Goal: Register for event/course

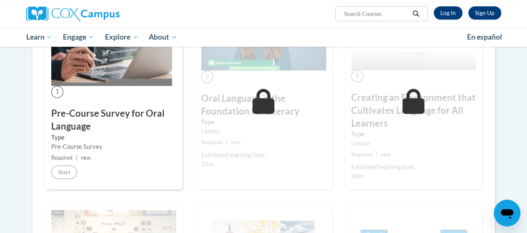
scroll to position [222, 0]
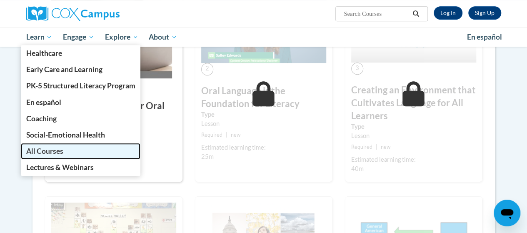
click at [48, 150] on span "All Courses" at bounding box center [44, 151] width 37 height 9
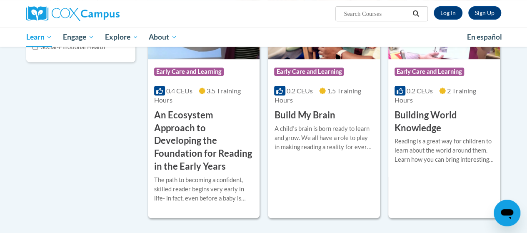
scroll to position [200, 0]
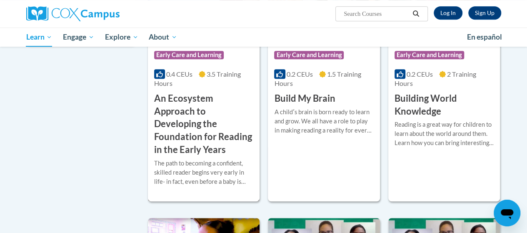
click at [185, 96] on h3 "An Ecosystem Approach to Developing the Foundation for Reading in the Early Yea…" at bounding box center [203, 124] width 99 height 64
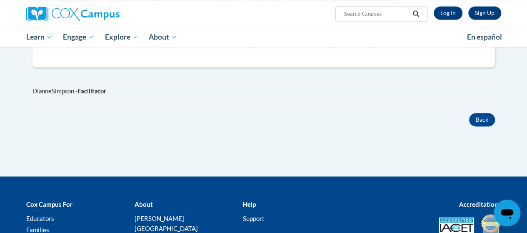
scroll to position [639, 0]
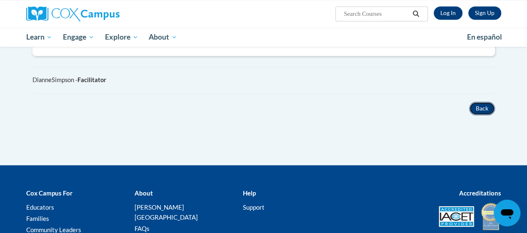
click at [479, 102] on button "Back" at bounding box center [482, 108] width 26 height 13
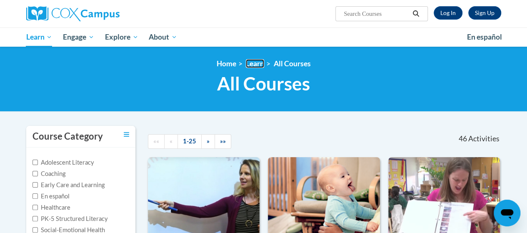
click at [260, 62] on link "Learn" at bounding box center [255, 63] width 18 height 9
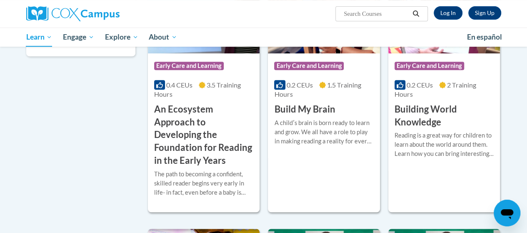
scroll to position [200, 0]
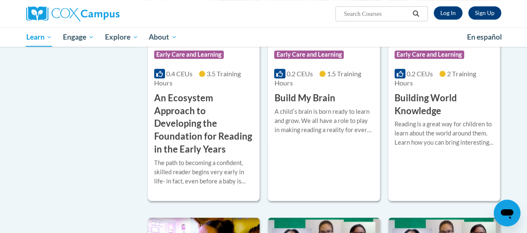
click at [193, 55] on span "Early Care and Learning" at bounding box center [189, 54] width 70 height 8
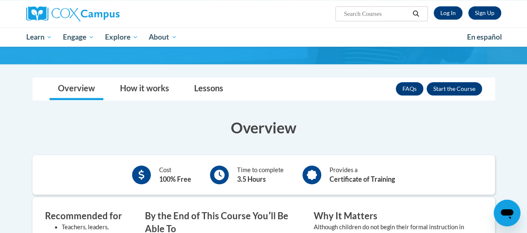
scroll to position [217, 0]
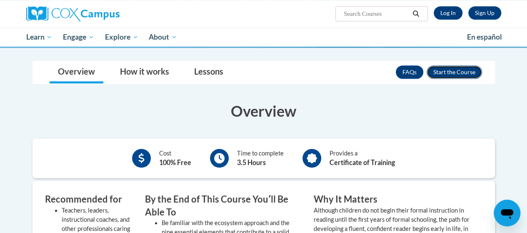
click at [454, 68] on button "Enroll" at bounding box center [454, 71] width 55 height 13
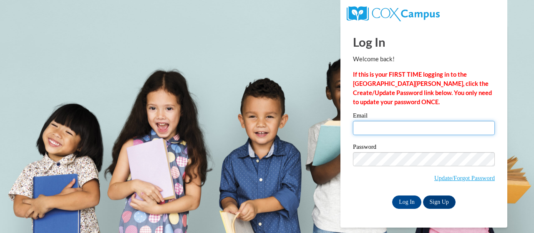
click at [389, 127] on input "Email" at bounding box center [424, 128] width 142 height 14
type input "marquiliastinson@yahoo.com"
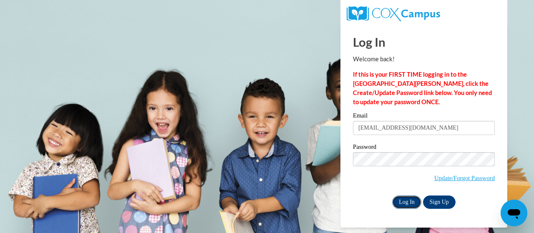
click at [405, 201] on input "Log In" at bounding box center [406, 202] width 29 height 13
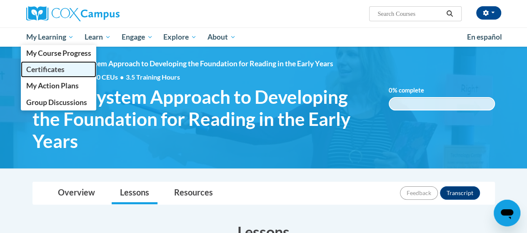
click at [52, 70] on span "Certificates" at bounding box center [45, 69] width 38 height 9
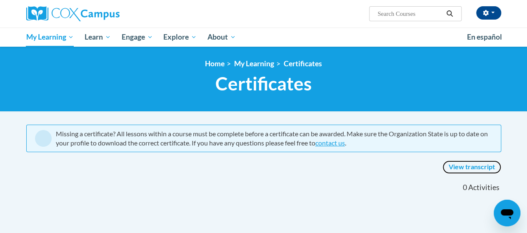
click at [467, 166] on link "View transcript" at bounding box center [472, 166] width 59 height 13
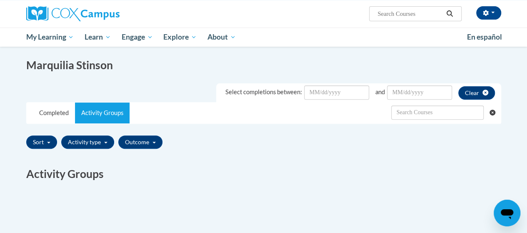
scroll to position [128, 0]
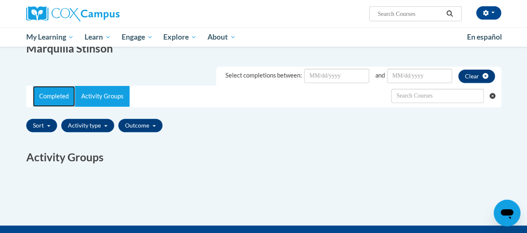
click at [58, 98] on link "Completed" at bounding box center [54, 96] width 42 height 21
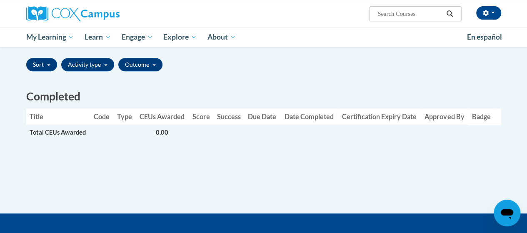
scroll to position [172, 0]
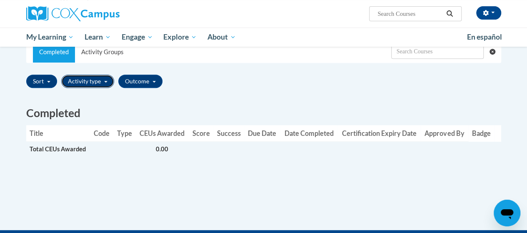
click at [93, 82] on button "Activity type" at bounding box center [87, 81] width 53 height 13
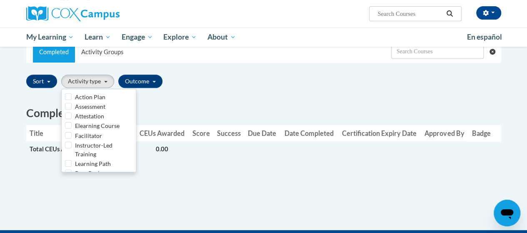
click at [207, 100] on div "Completed Title Code Type CEUs Awarded Score Success Due Date Date Completed Ce…" at bounding box center [264, 135] width 488 height 89
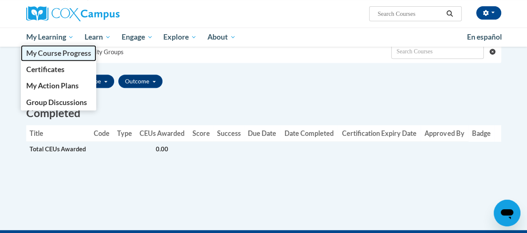
click at [57, 54] on span "My Course Progress" at bounding box center [58, 53] width 65 height 9
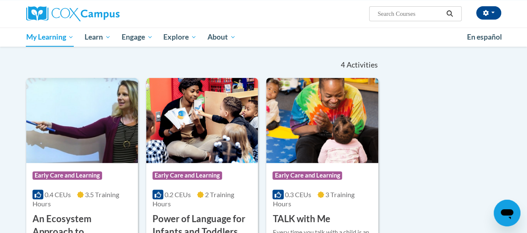
scroll to position [67, 0]
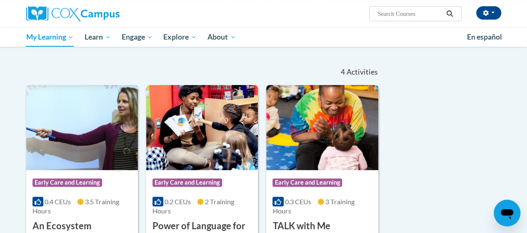
click at [82, 181] on span "Early Care and Learning" at bounding box center [68, 182] width 70 height 8
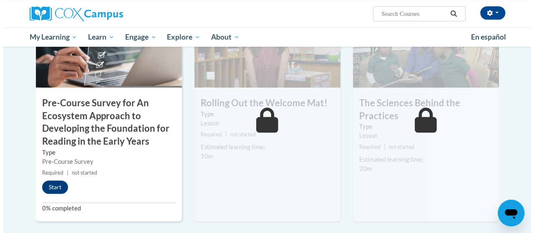
scroll to position [261, 0]
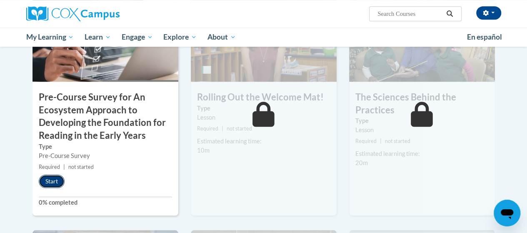
click at [53, 181] on button "Start" at bounding box center [52, 181] width 26 height 13
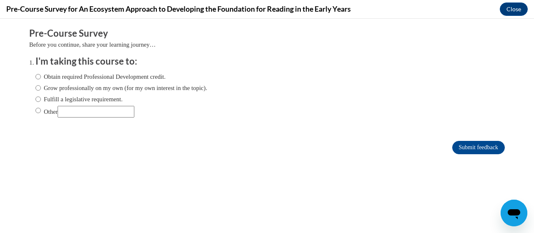
scroll to position [0, 0]
click at [138, 78] on label "Obtain required Professional Development credit." at bounding box center [100, 76] width 130 height 9
click at [41, 78] on input "Obtain required Professional Development credit." at bounding box center [37, 76] width 5 height 9
radio input "true"
click at [477, 145] on input "Submit feedback" at bounding box center [478, 147] width 53 height 13
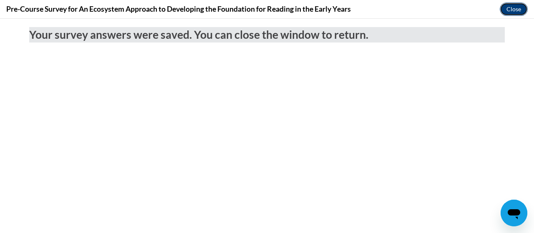
click at [521, 9] on button "Close" at bounding box center [513, 9] width 28 height 13
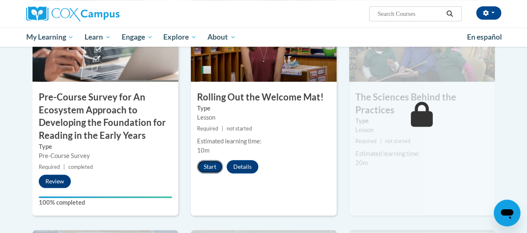
click at [203, 168] on button "Start" at bounding box center [210, 166] width 26 height 13
